Goal: Task Accomplishment & Management: Use online tool/utility

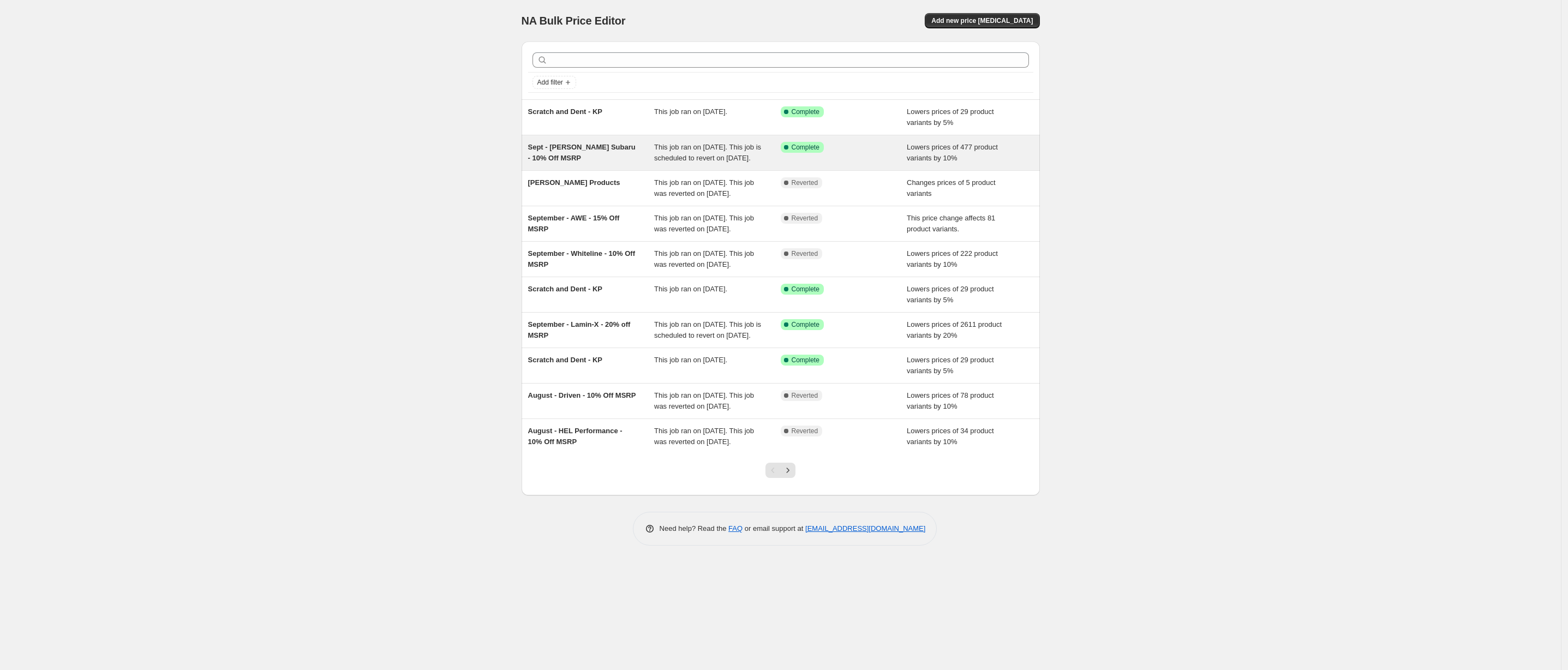
click at [826, 164] on div "Success Complete Complete" at bounding box center [844, 153] width 127 height 22
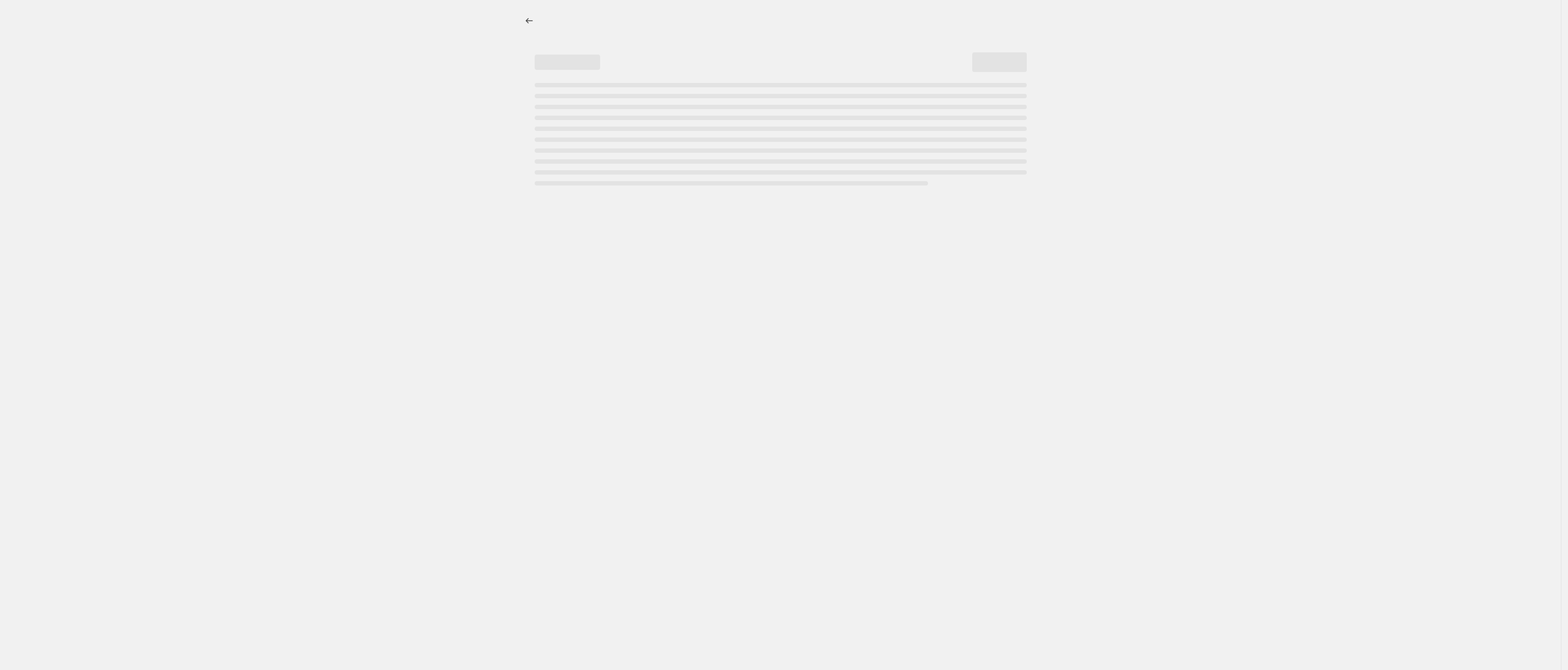
select select "percentage"
select select "no_change"
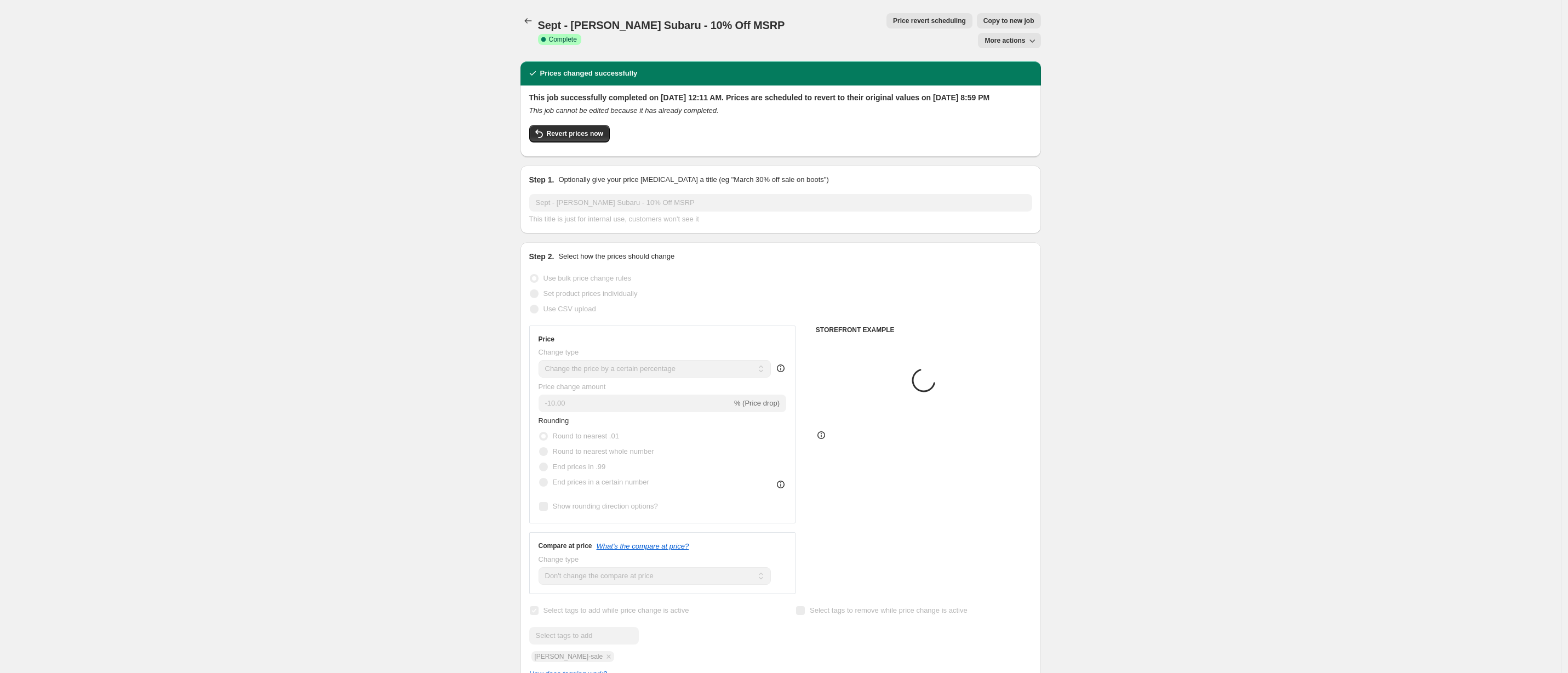
select select "vendor"
select select "tag"
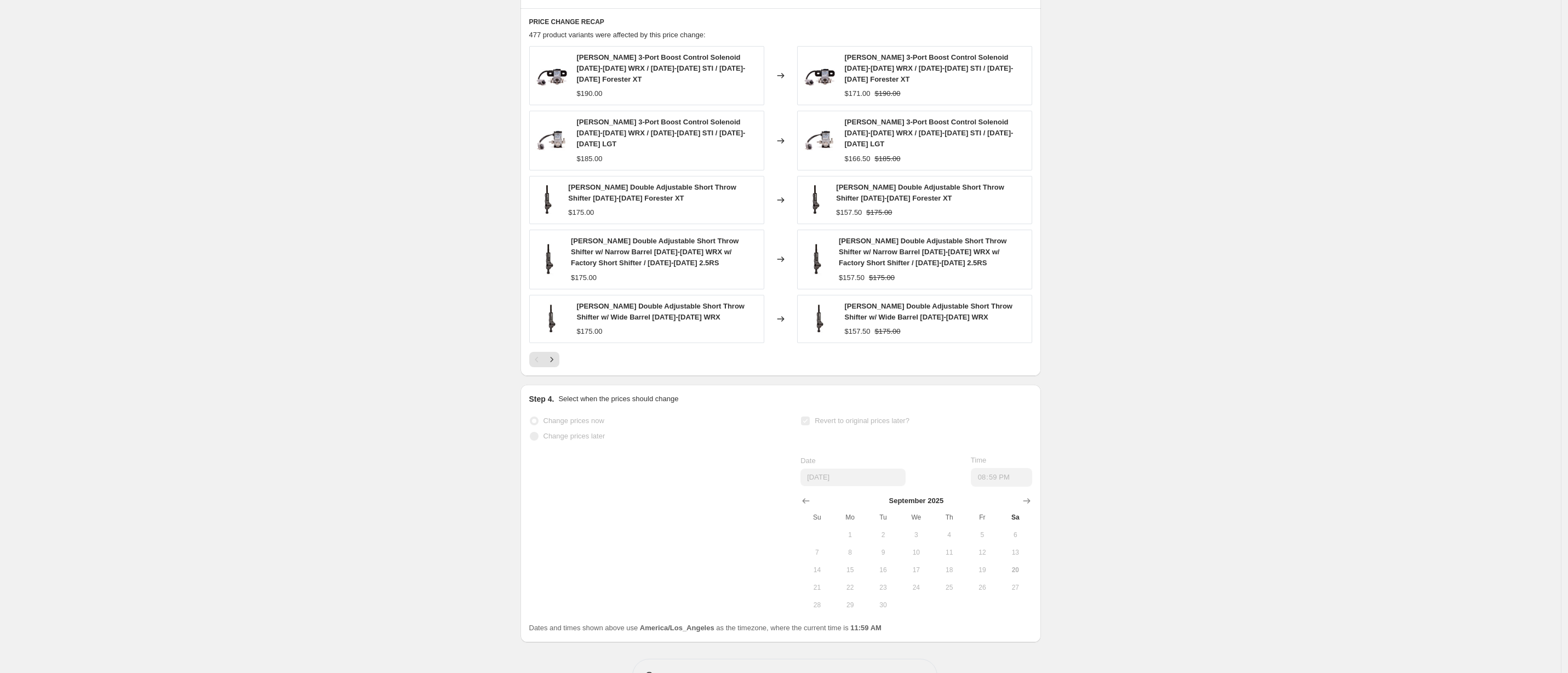
scroll to position [938, 0]
